Goal: Task Accomplishment & Management: Use online tool/utility

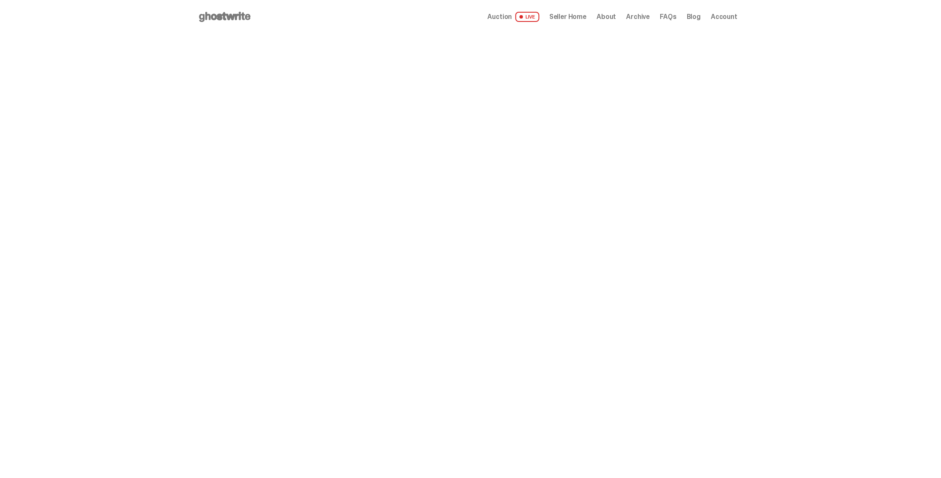
click at [512, 18] on span "Auction" at bounding box center [499, 16] width 24 height 7
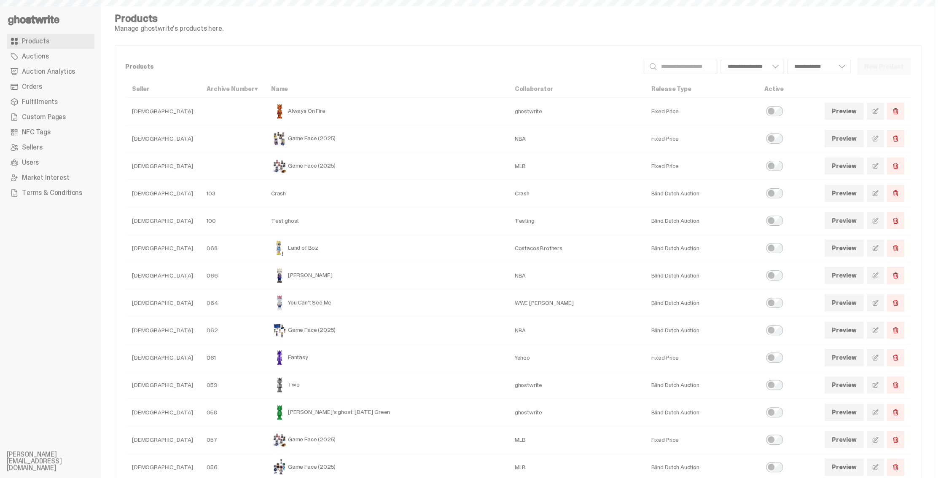
select select
click at [55, 68] on span "Auction Analytics" at bounding box center [48, 71] width 53 height 7
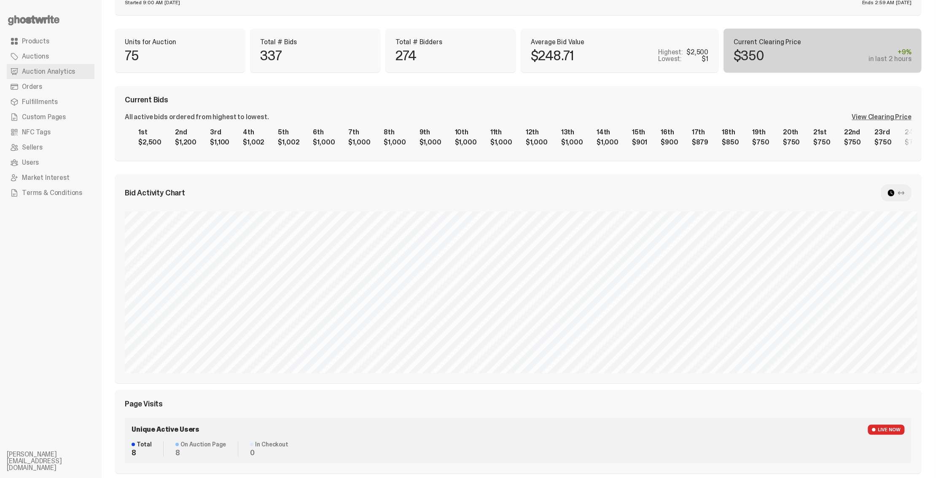
scroll to position [280, 0]
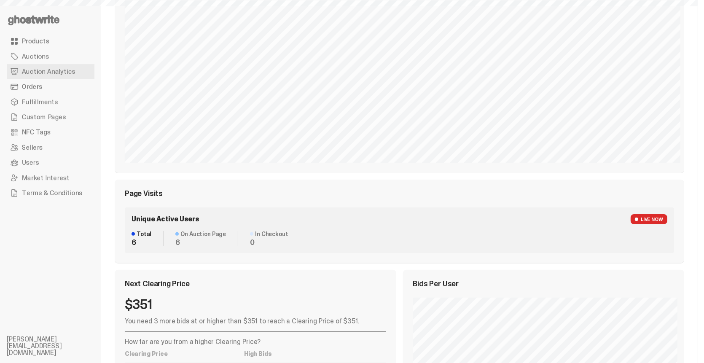
scroll to position [280, 0]
select select "**"
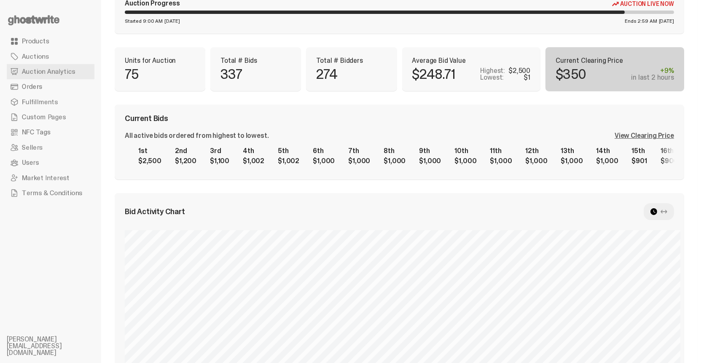
scroll to position [0, 0]
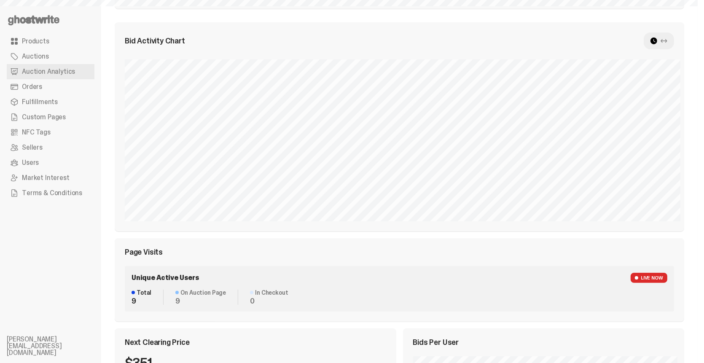
scroll to position [253, 0]
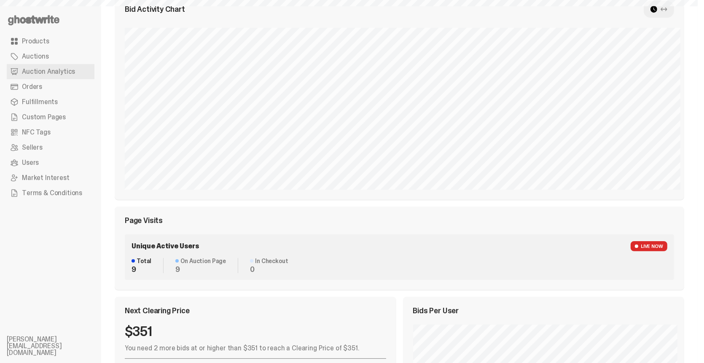
select select "**"
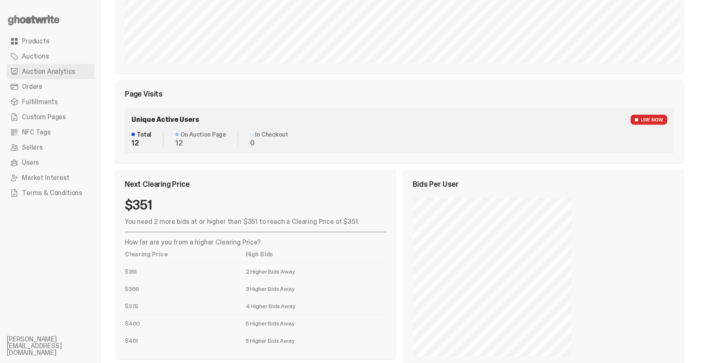
scroll to position [395, 0]
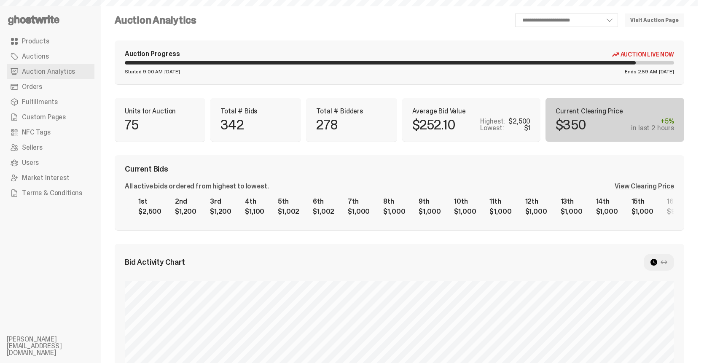
scroll to position [388, 0]
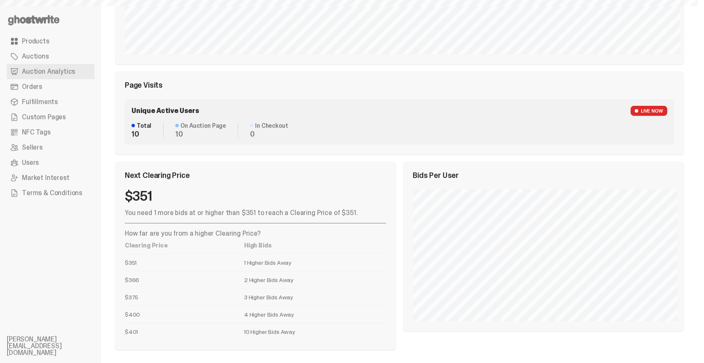
select select "**"
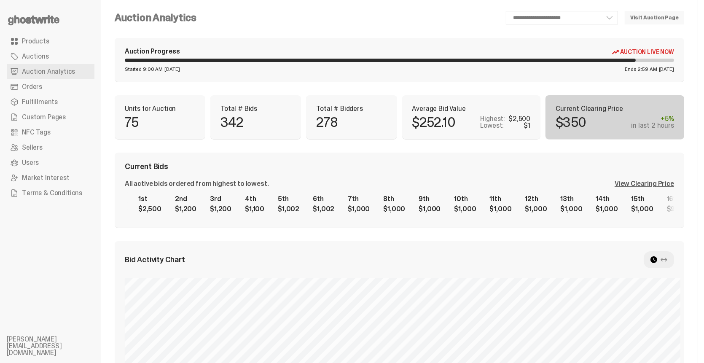
scroll to position [0, 0]
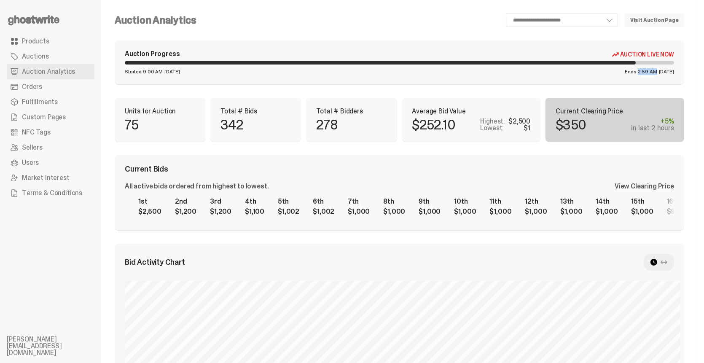
drag, startPoint x: 624, startPoint y: 70, endPoint x: 641, endPoint y: 72, distance: 16.9
click at [641, 72] on span "Ends 2:59 AM" at bounding box center [641, 71] width 32 height 5
click at [659, 73] on span "[DATE]" at bounding box center [666, 71] width 15 height 5
drag, startPoint x: 612, startPoint y: 71, endPoint x: 645, endPoint y: 73, distance: 33.3
click at [645, 73] on div "Ends 2:59 AM Saturday, Oct 04" at bounding box center [649, 71] width 49 height 5
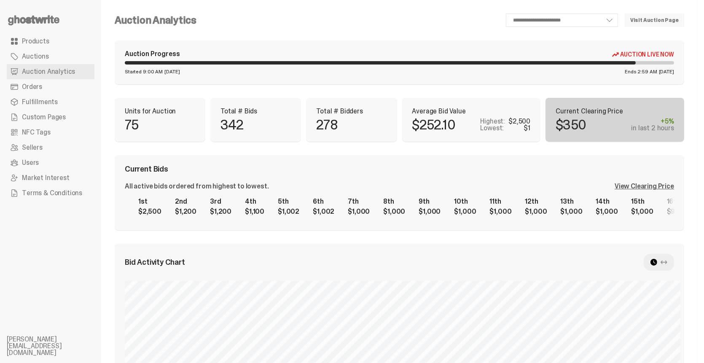
click at [659, 73] on span "[DATE]" at bounding box center [666, 71] width 15 height 5
click at [48, 59] on link "Auctions" at bounding box center [51, 56] width 88 height 15
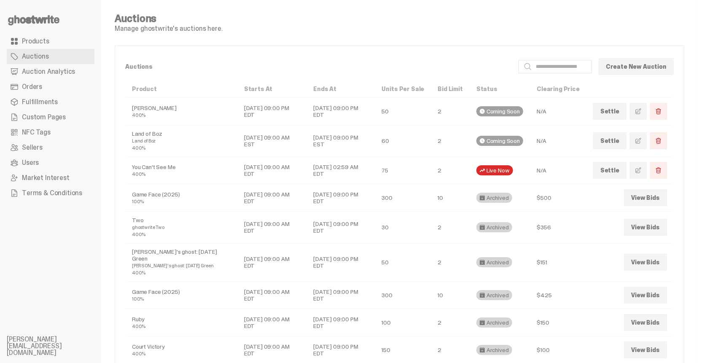
click at [46, 17] on use at bounding box center [33, 20] width 51 height 10
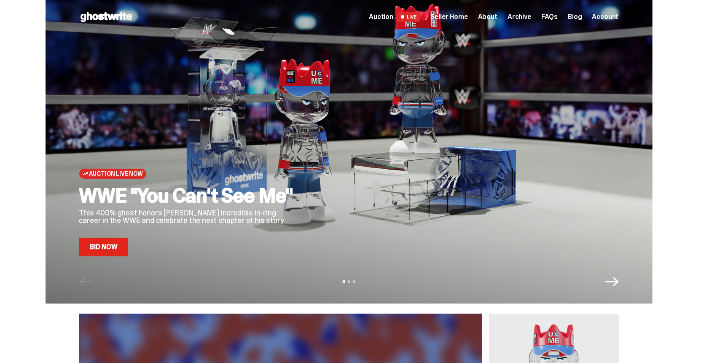
click at [453, 18] on span "Seller Home" at bounding box center [449, 16] width 37 height 7
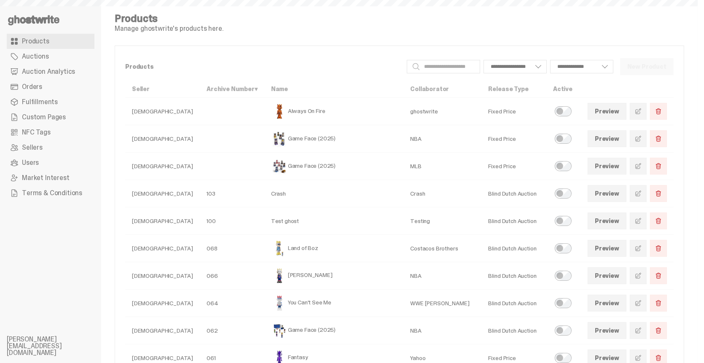
click at [51, 72] on span "Auction Analytics" at bounding box center [48, 71] width 53 height 7
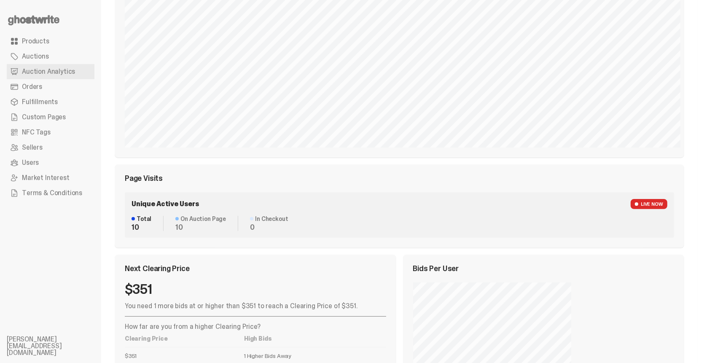
scroll to position [253, 0]
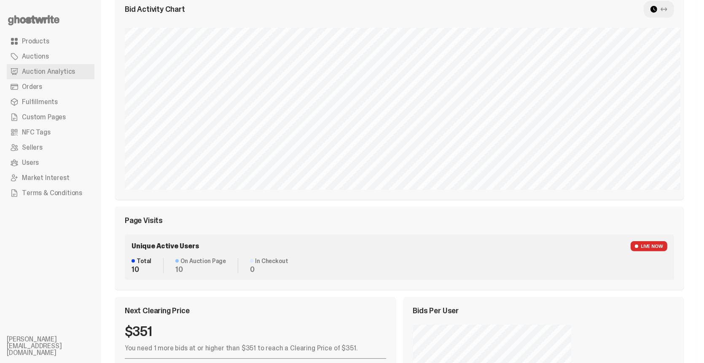
click at [320, 206] on div "Bid Activity Chart Bid Distribution Page Visits Unique Active Users LIVE NOW To…" at bounding box center [399, 140] width 569 height 299
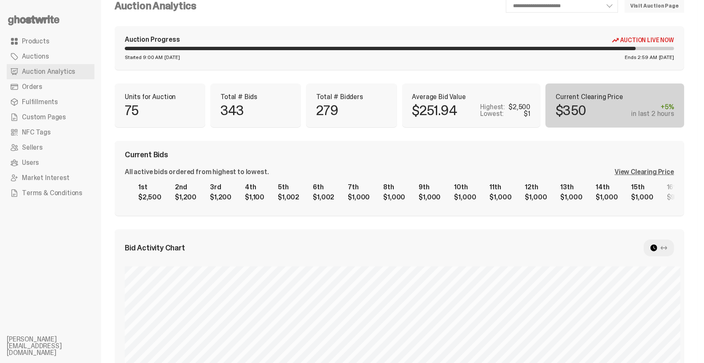
scroll to position [0, 0]
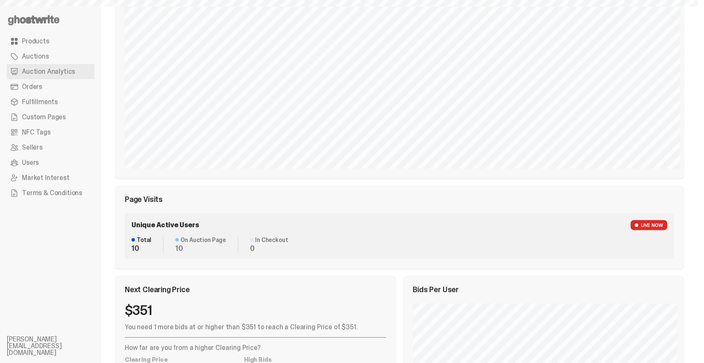
scroll to position [337, 0]
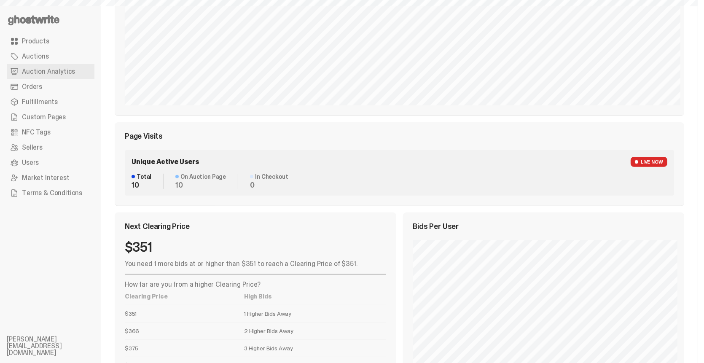
select select "**"
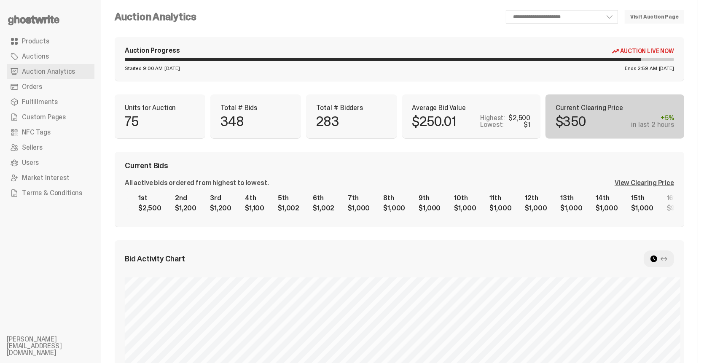
scroll to position [0, 0]
